Goal: Information Seeking & Learning: Understand process/instructions

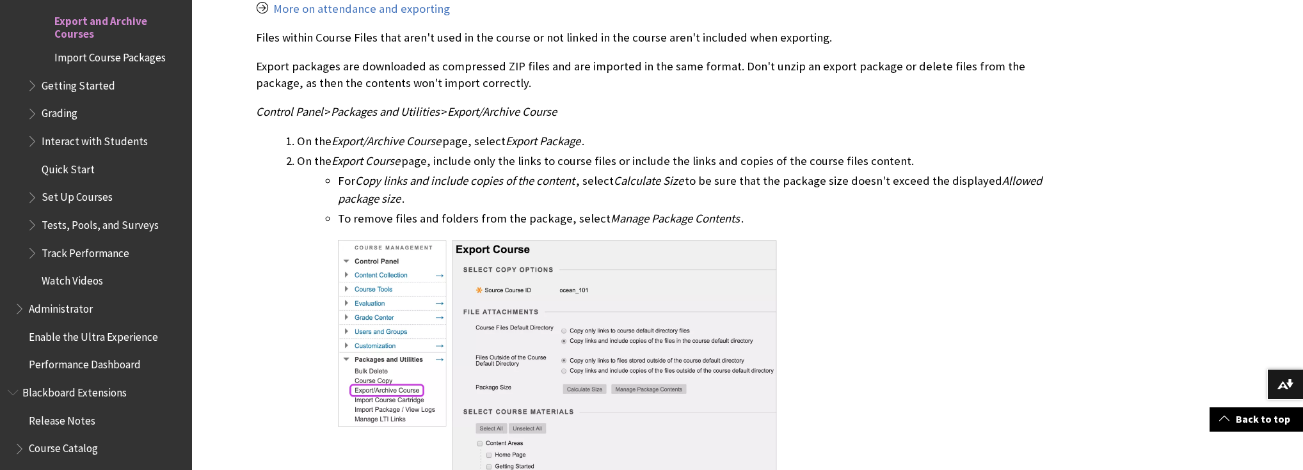
scroll to position [717, 0]
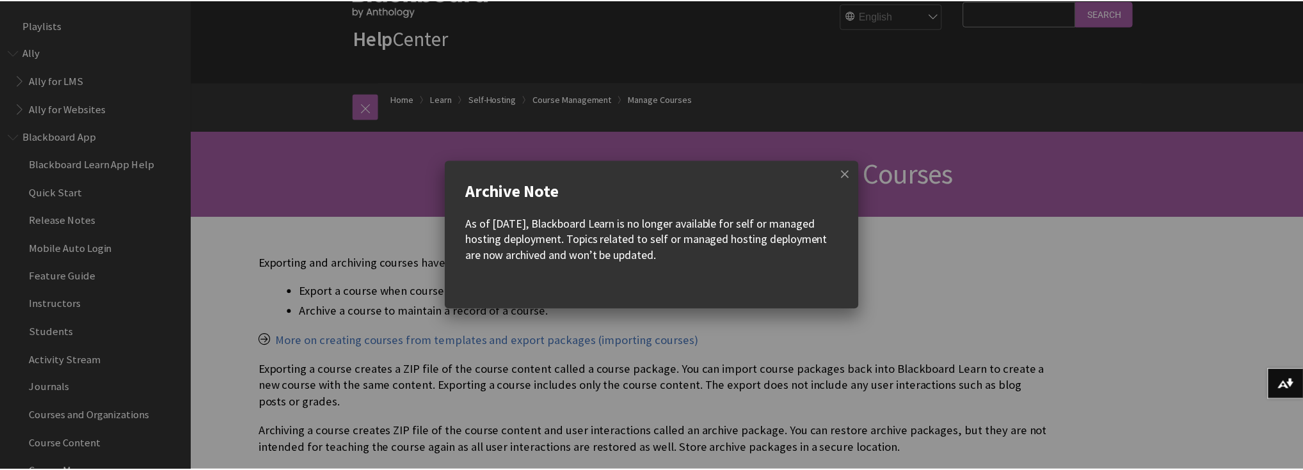
scroll to position [1753, 0]
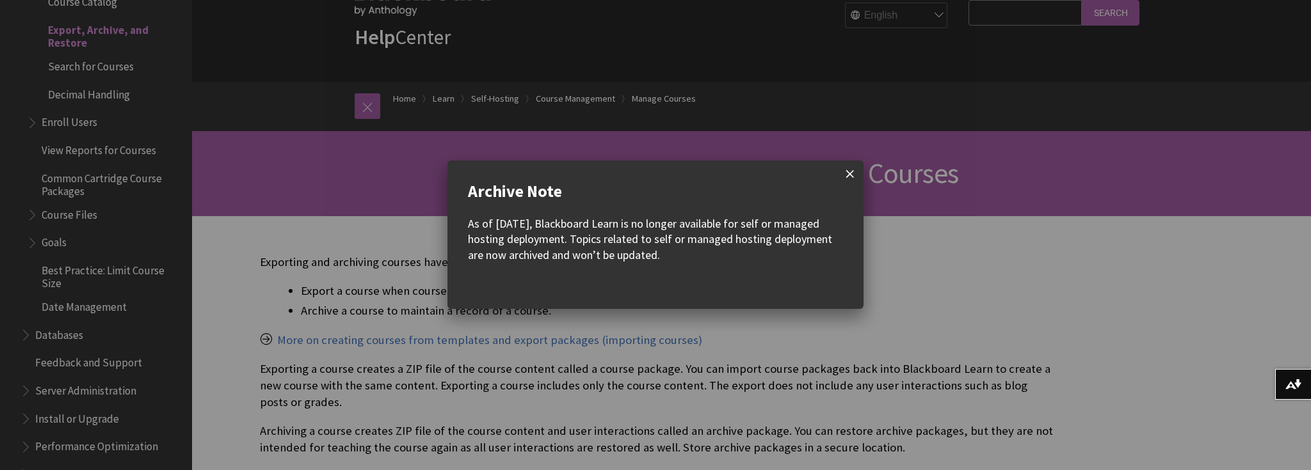
click at [850, 172] on span at bounding box center [850, 174] width 27 height 27
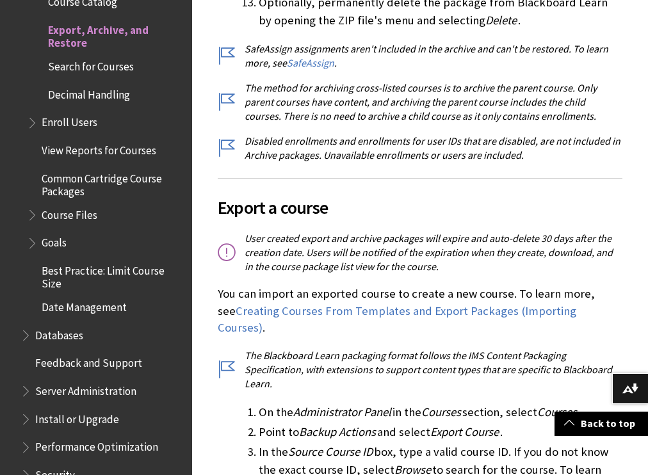
scroll to position [2355, 0]
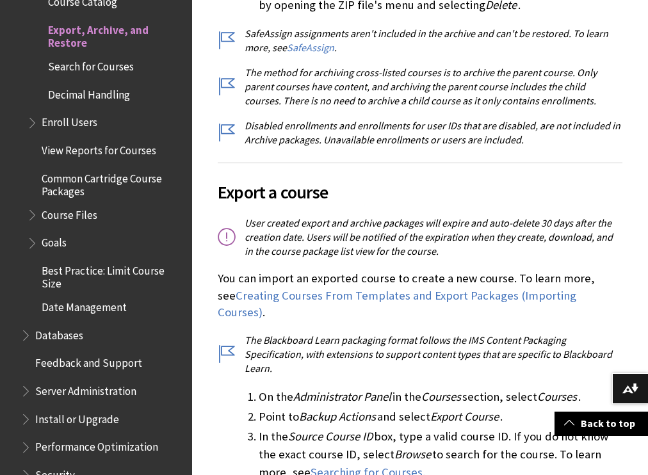
click at [316, 216] on p "User created export and archive packages will expire and auto-delete 30 days af…" at bounding box center [420, 237] width 405 height 43
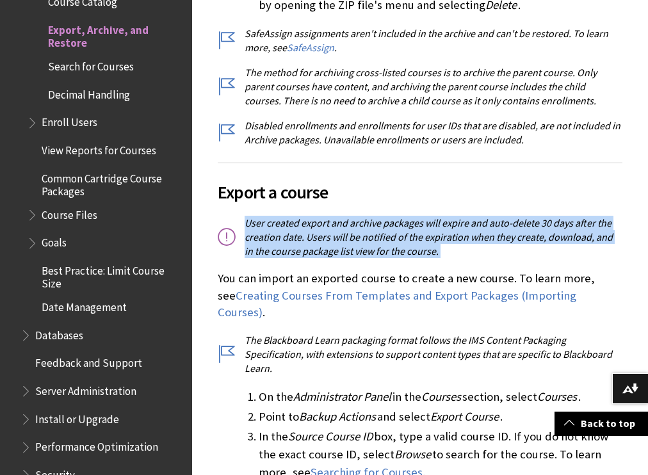
click at [316, 216] on p "User created export and archive packages will expire and auto-delete 30 days af…" at bounding box center [420, 237] width 405 height 43
copy div "User created export and archive packages will expire and auto-delete 30 days af…"
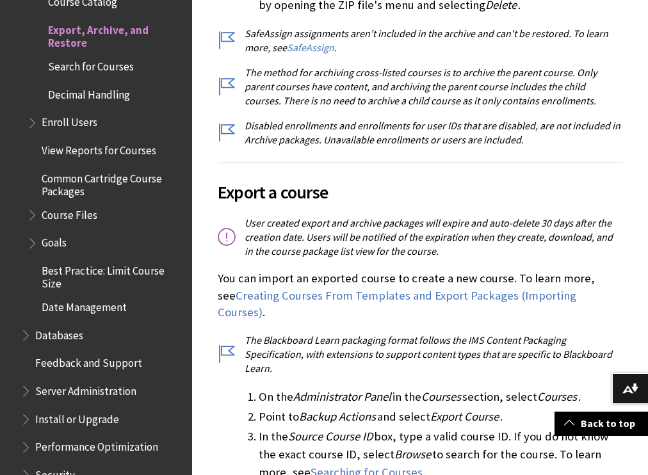
click at [487, 179] on span "Export a course" at bounding box center [420, 192] width 405 height 27
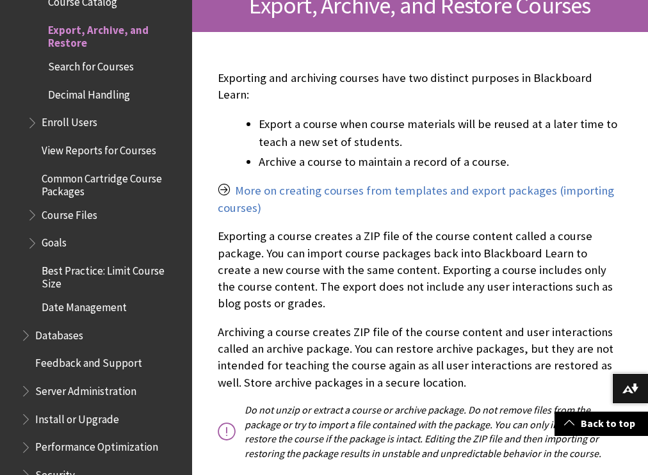
scroll to position [256, 0]
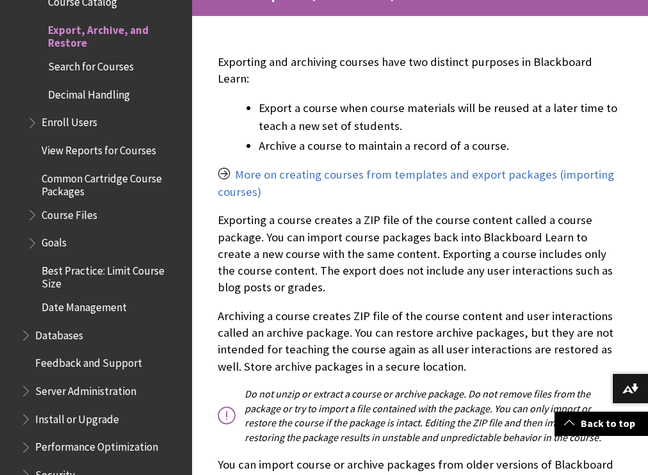
click at [280, 224] on p "Exporting a course creates a ZIP file of the course content called a course pac…" at bounding box center [420, 254] width 405 height 84
click at [280, 223] on p "Exporting a course creates a ZIP file of the course content called a course pac…" at bounding box center [420, 254] width 405 height 84
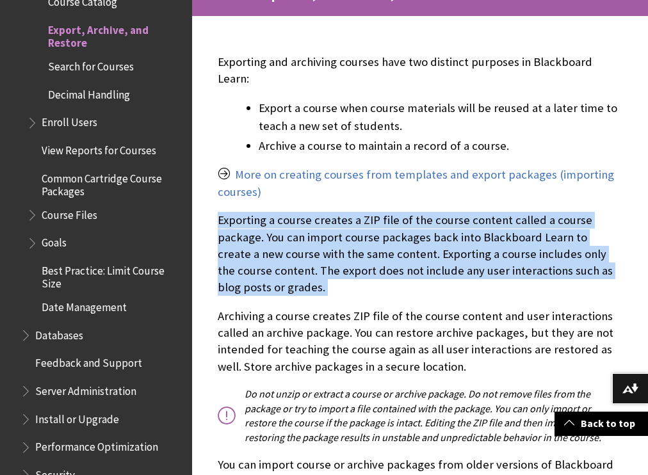
click at [280, 223] on p "Exporting a course creates a ZIP file of the course content called a course pac…" at bounding box center [420, 254] width 405 height 84
copy div "Exporting a course creates a ZIP file of the course content called a course pac…"
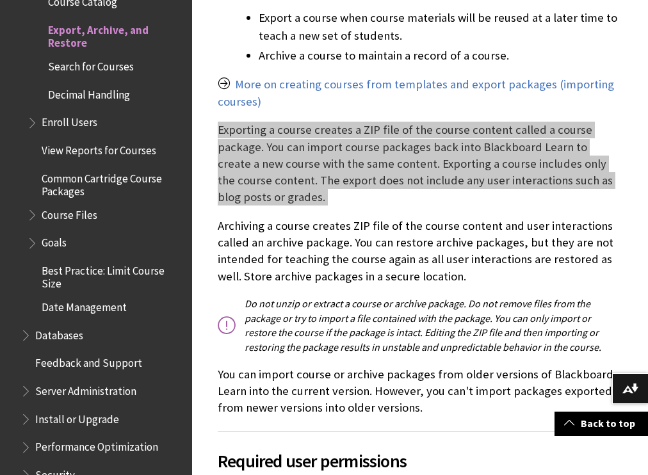
scroll to position [358, 0]
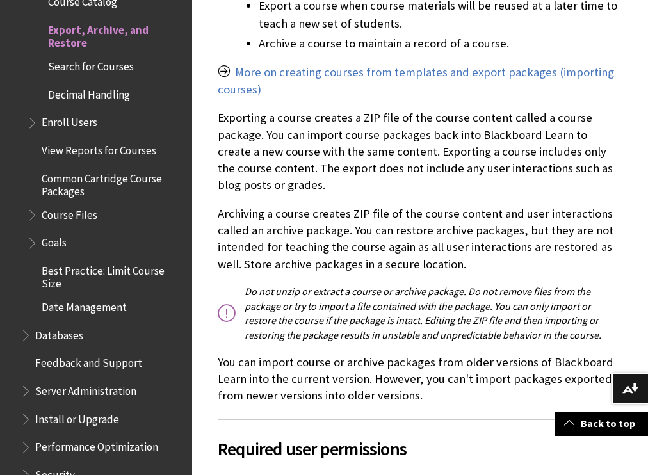
click at [403, 308] on p "Do not unzip or extract a course or archive package. Do not remove files from t…" at bounding box center [420, 313] width 405 height 58
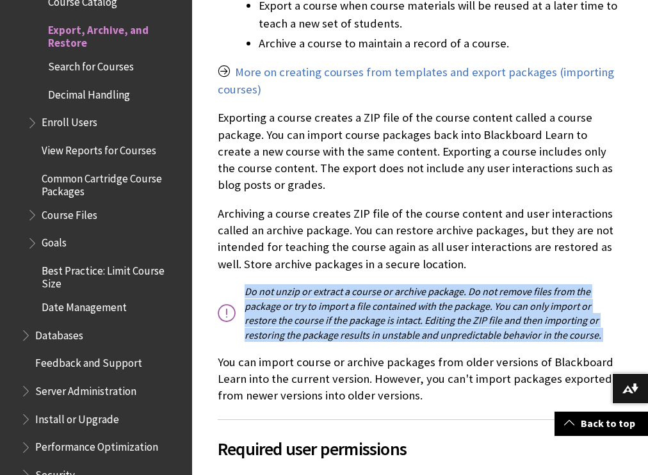
click at [403, 308] on p "Do not unzip or extract a course or archive package. Do not remove files from t…" at bounding box center [420, 313] width 405 height 58
copy div "Do not unzip or extract a course or archive package. Do not remove files from t…"
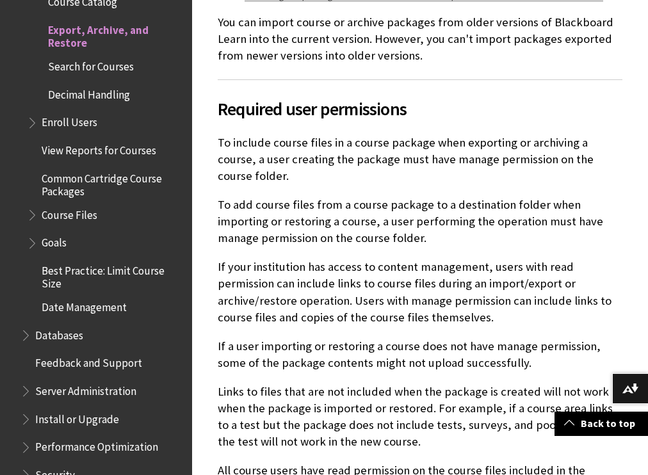
scroll to position [717, 0]
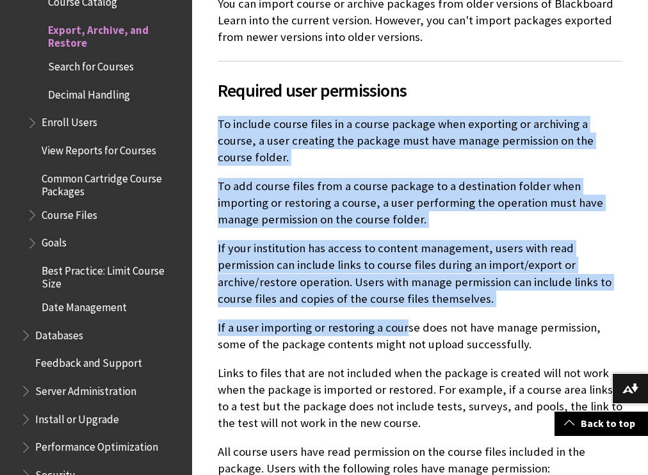
drag, startPoint x: 216, startPoint y: 110, endPoint x: 400, endPoint y: 286, distance: 254.4
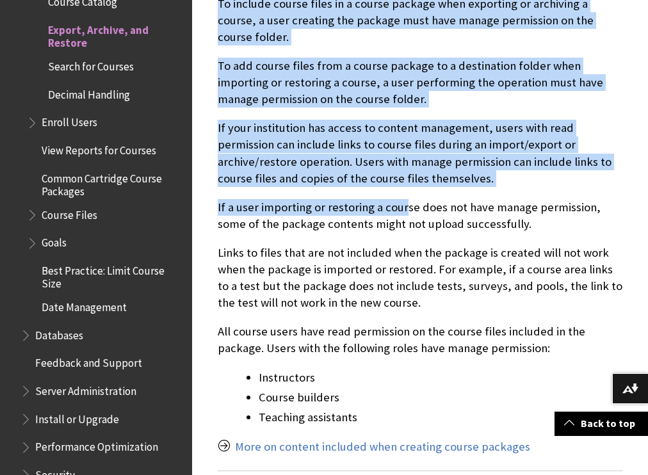
scroll to position [870, 0]
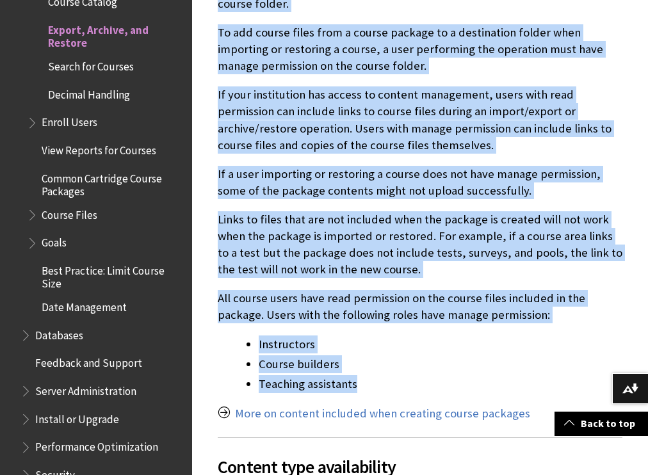
click at [361, 375] on li "Teaching assistants" at bounding box center [441, 384] width 364 height 18
copy div "To include course files in a course package when exporting or archiving a cours…"
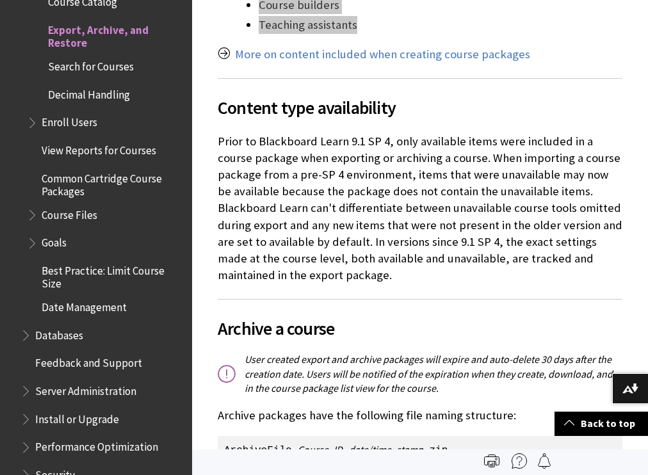
scroll to position [1229, 0]
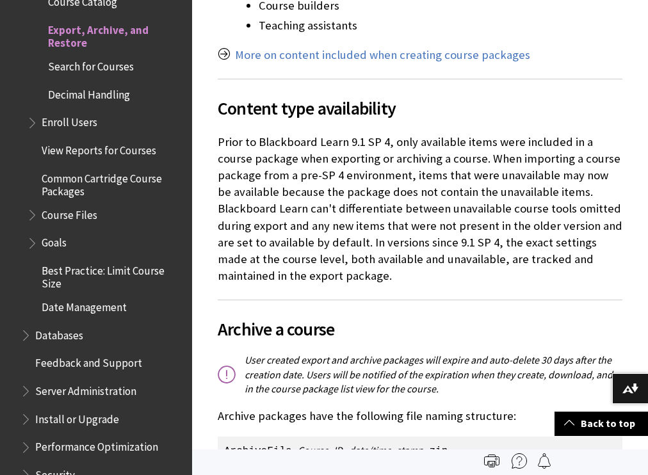
click at [340, 181] on p "Prior to Blackboard Learn 9.1 SP 4, only available items were included in a cou…" at bounding box center [420, 209] width 405 height 151
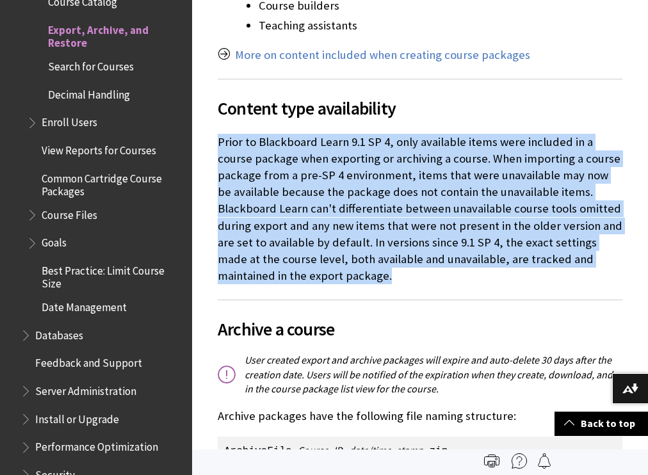
click at [340, 181] on p "Prior to Blackboard Learn 9.1 SP 4, only available items were included in a cou…" at bounding box center [420, 209] width 405 height 151
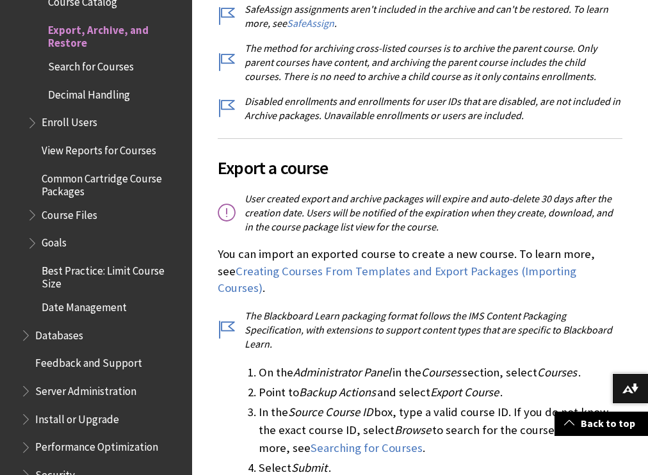
scroll to position [2407, 0]
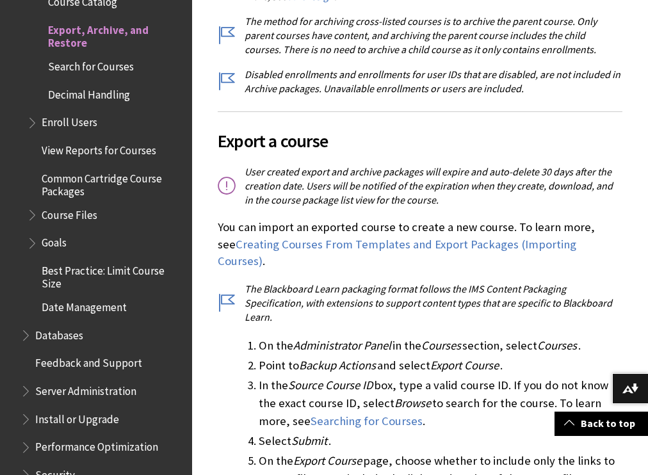
click at [366, 164] on p "User created export and archive packages will expire and auto-delete 30 days af…" at bounding box center [420, 185] width 405 height 43
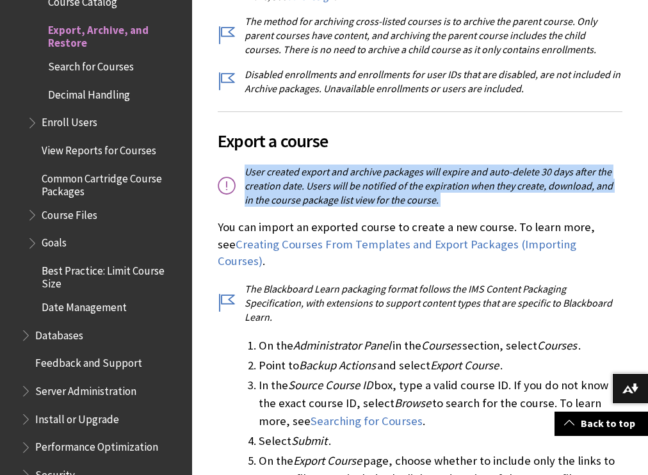
click at [366, 164] on p "User created export and archive packages will expire and auto-delete 30 days af…" at bounding box center [420, 185] width 405 height 43
copy div "User created export and archive packages will expire and auto-delete 30 days af…"
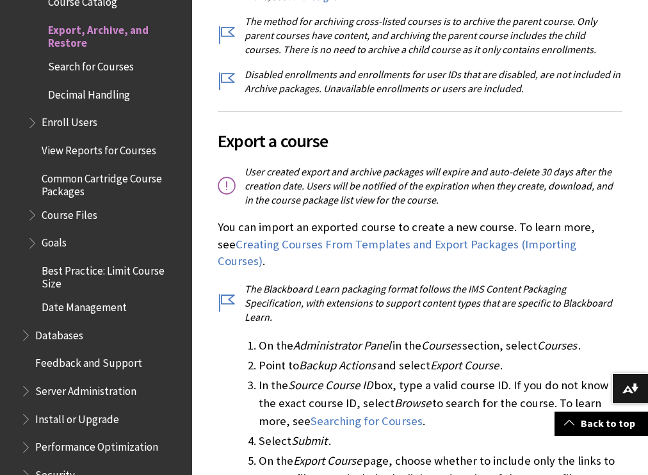
click at [300, 282] on p "The Blackboard Learn packaging format follows the IMS Content Packaging Specifi…" at bounding box center [420, 303] width 405 height 43
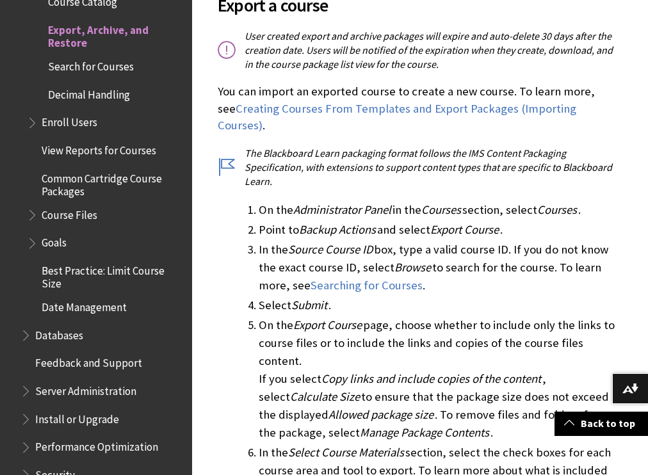
scroll to position [2560, 0]
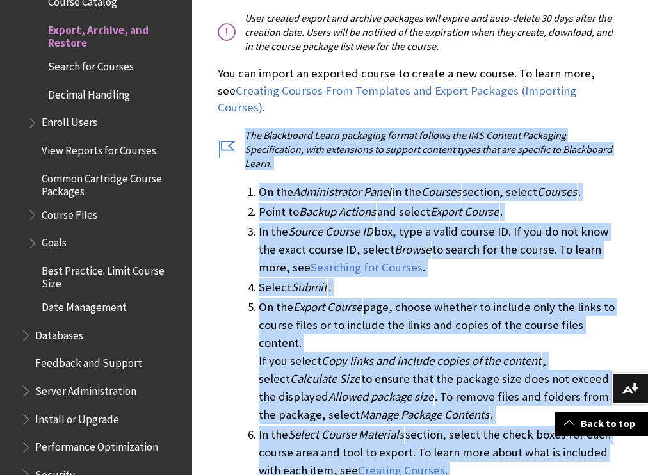
drag, startPoint x: 246, startPoint y: 88, endPoint x: 336, endPoint y: 420, distance: 343.6
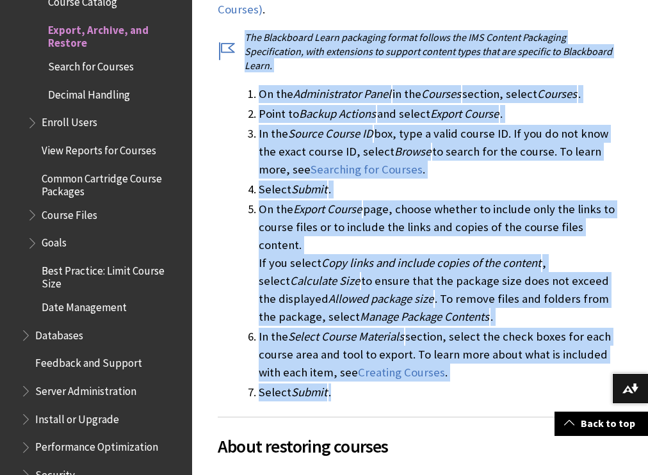
scroll to position [2663, 0]
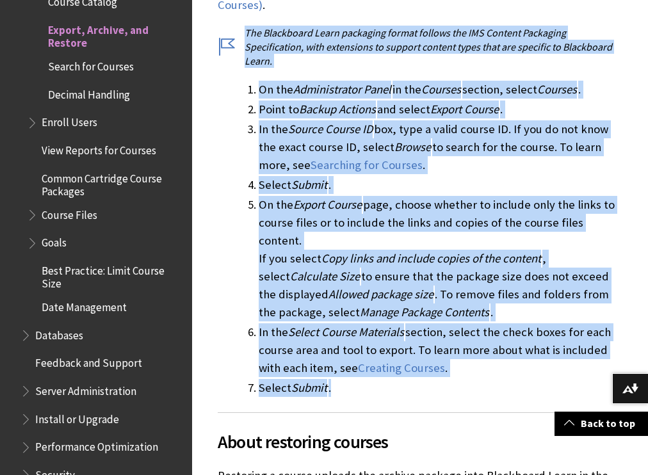
copy div "The Blackboard Learn packaging format follows the IMS Content Packaging Specifi…"
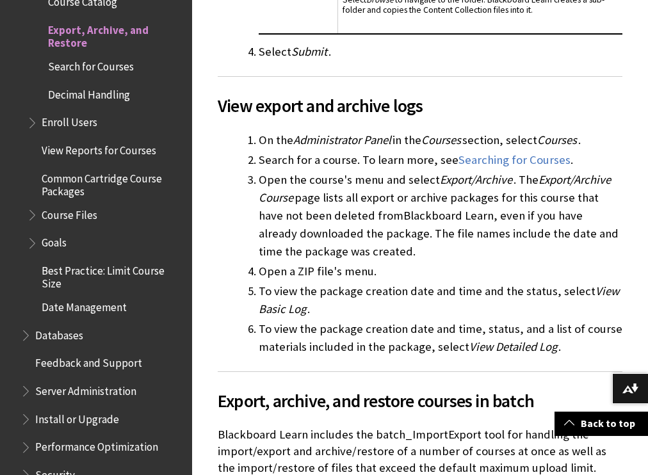
scroll to position [4608, 0]
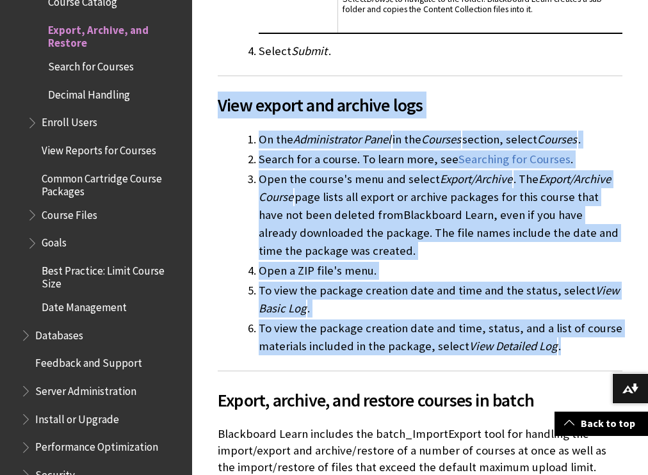
drag, startPoint x: 216, startPoint y: 95, endPoint x: 557, endPoint y: 343, distance: 421.4
copy div "View export and archive logs On the Administrator Panel in the Courses section,…"
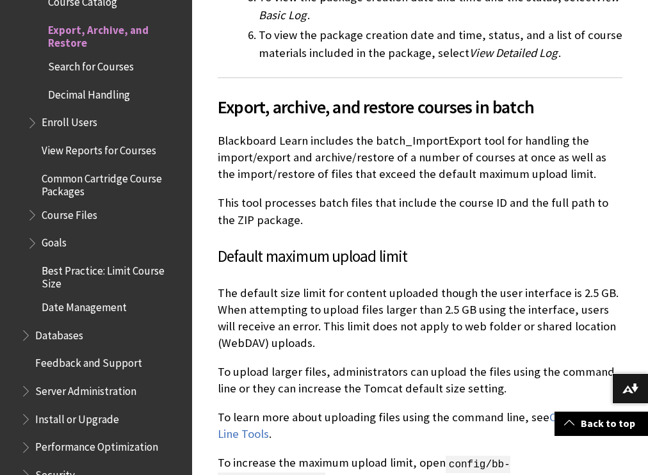
scroll to position [4915, 0]
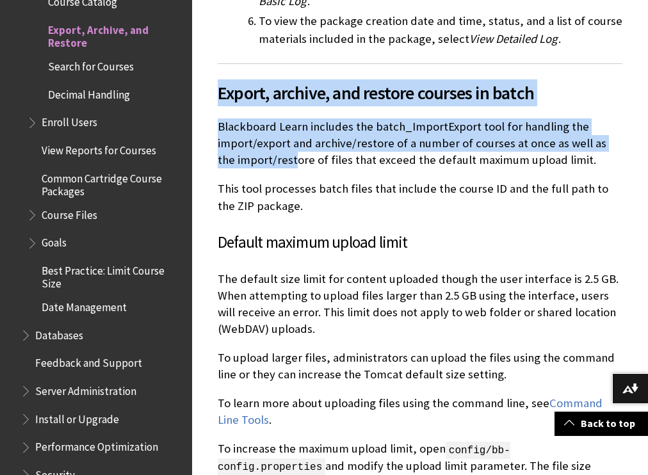
drag, startPoint x: 220, startPoint y: 82, endPoint x: 275, endPoint y: 147, distance: 84.9
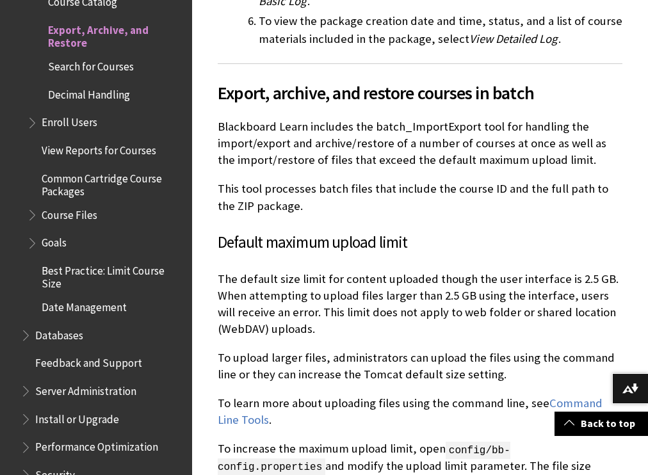
click at [351, 145] on p "Blackboard Learn includes the batch_ImportExport tool for handling the import/e…" at bounding box center [420, 143] width 405 height 51
click at [466, 84] on span "Export, archive, and restore courses in batch" at bounding box center [420, 92] width 405 height 27
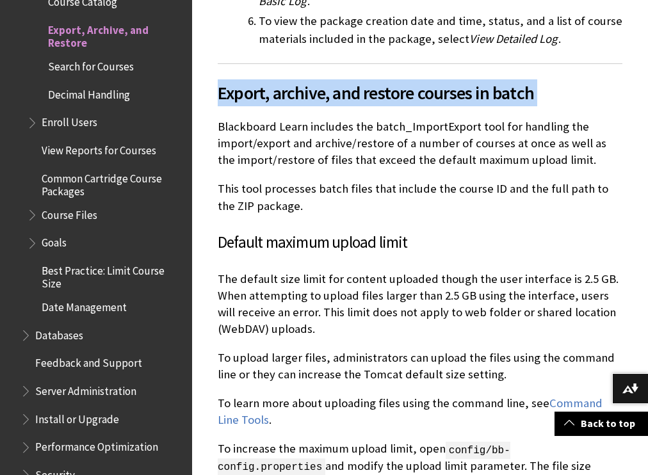
click at [466, 84] on span "Export, archive, and restore courses in batch" at bounding box center [420, 92] width 405 height 27
copy div "Export, archive, and restore courses in batch"
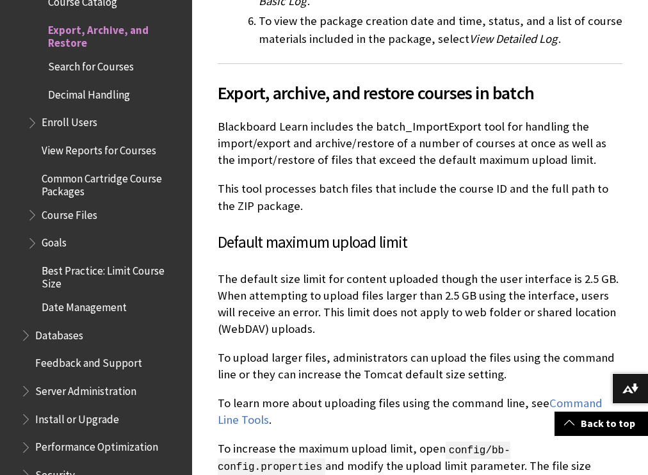
click at [348, 124] on p "Blackboard Learn includes the batch_ImportExport tool for handling the import/e…" at bounding box center [420, 143] width 405 height 51
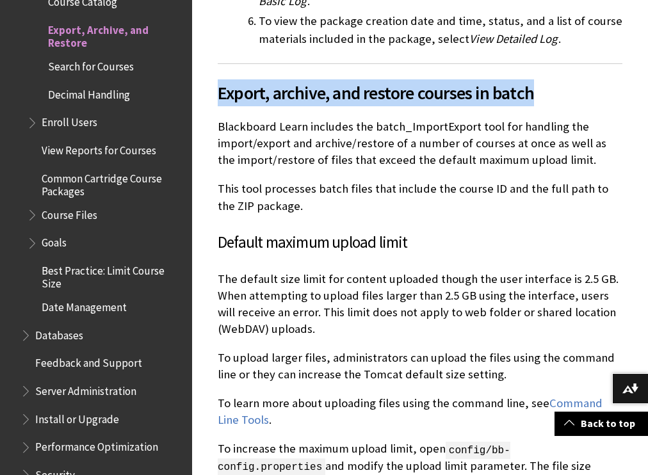
drag, startPoint x: 543, startPoint y: 81, endPoint x: 217, endPoint y: 90, distance: 326.5
copy span "Export, archive, and restore courses in batch"
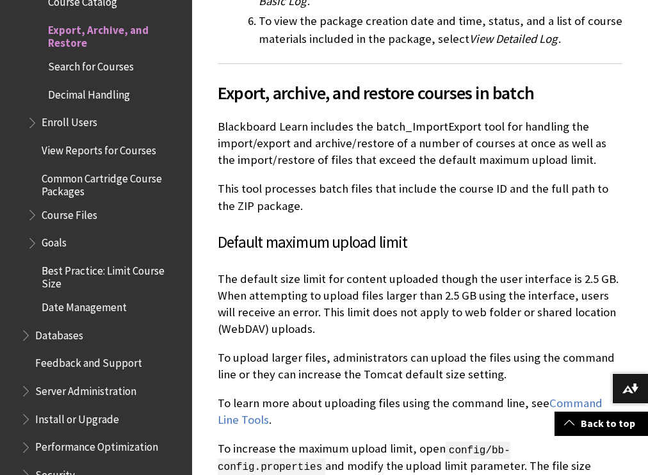
click at [337, 158] on p "Blackboard Learn includes the batch_ImportExport tool for handling the import/e…" at bounding box center [420, 143] width 405 height 51
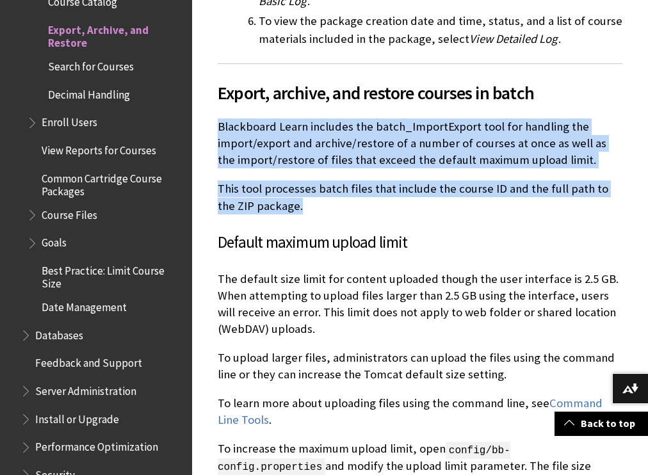
drag, startPoint x: 218, startPoint y: 116, endPoint x: 287, endPoint y: 195, distance: 104.3
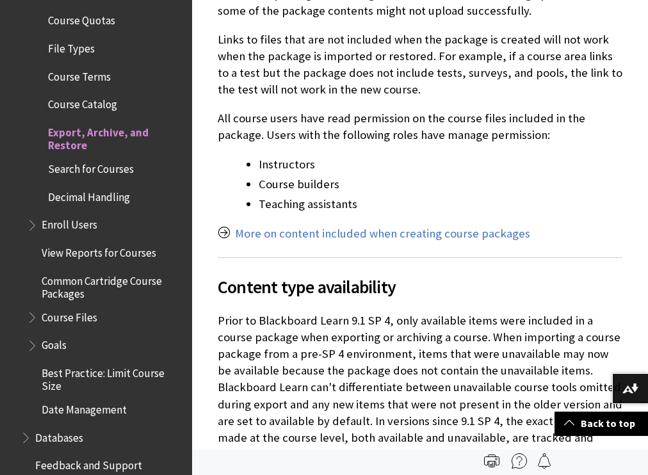
scroll to position [1024, 0]
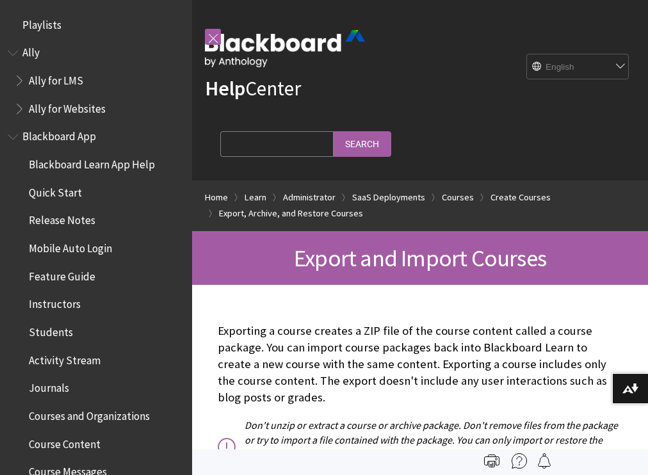
scroll to position [1706, 0]
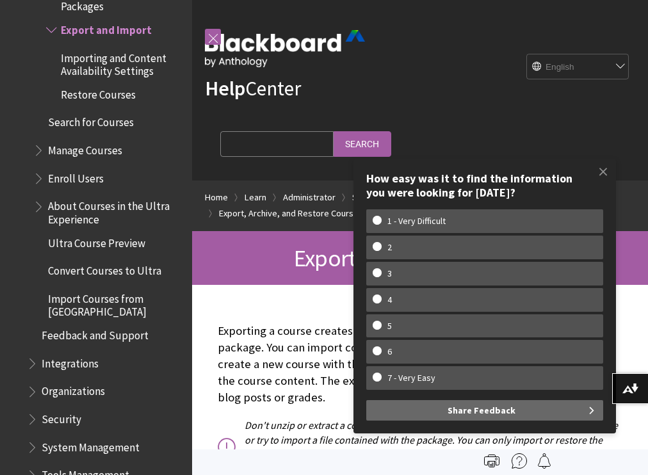
click at [255, 333] on p "Exporting a course creates a ZIP file of the course content called a course pac…" at bounding box center [420, 365] width 405 height 84
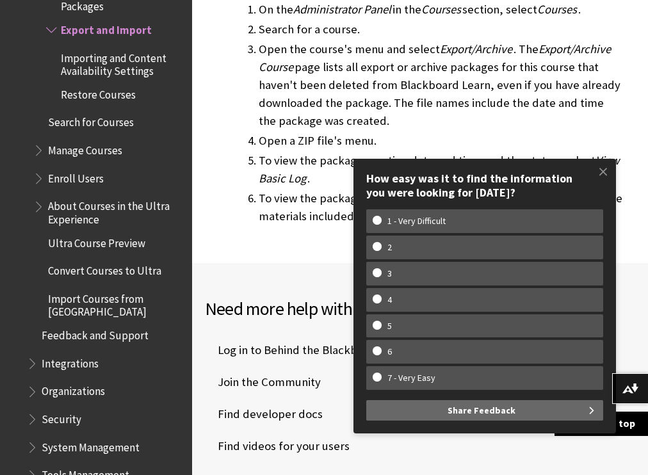
scroll to position [1843, 0]
